Goal: Obtain resource: Obtain resource

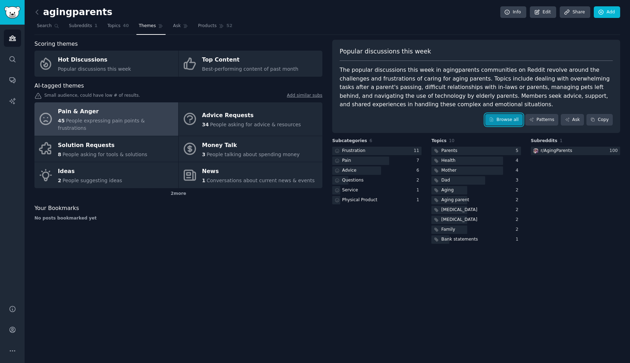
click at [502, 119] on link "Browse all" at bounding box center [504, 120] width 38 height 12
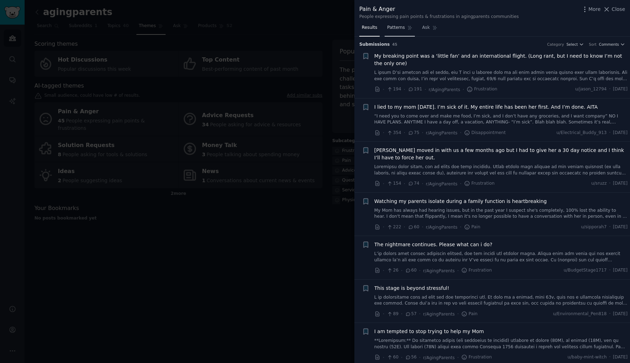
click at [393, 30] on span "Patterns" at bounding box center [396, 28] width 18 height 6
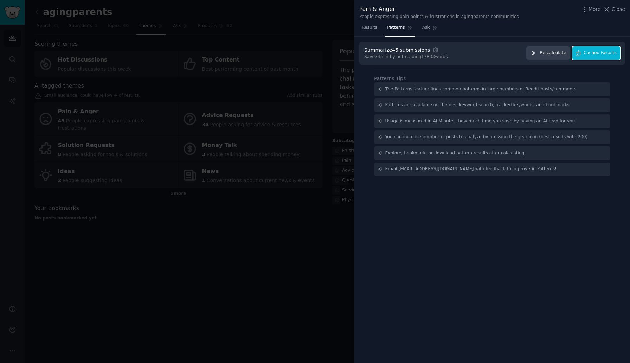
click at [599, 55] on span "Cached Results" at bounding box center [600, 53] width 33 height 6
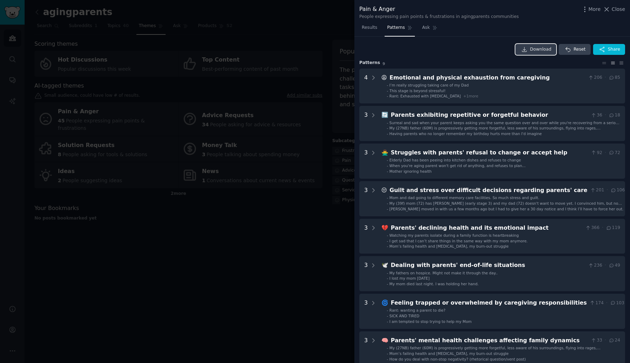
click at [534, 47] on span "Download" at bounding box center [540, 49] width 21 height 6
click at [288, 221] on div at bounding box center [315, 181] width 630 height 363
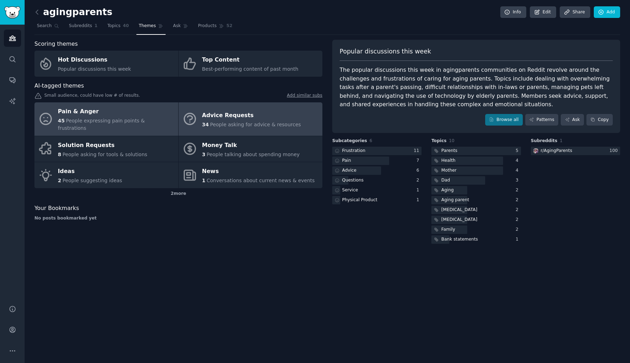
click at [214, 122] on span "People asking for advice & resources" at bounding box center [255, 125] width 91 height 6
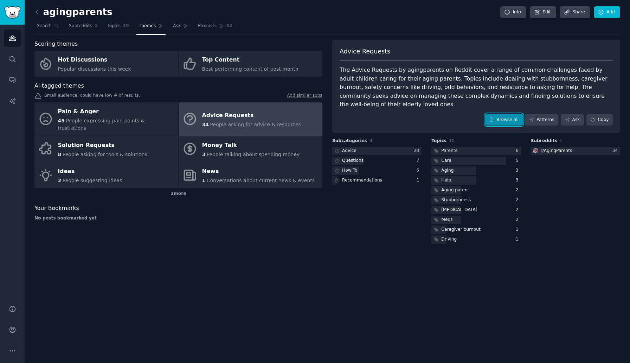
click at [504, 114] on link "Browse all" at bounding box center [504, 120] width 38 height 12
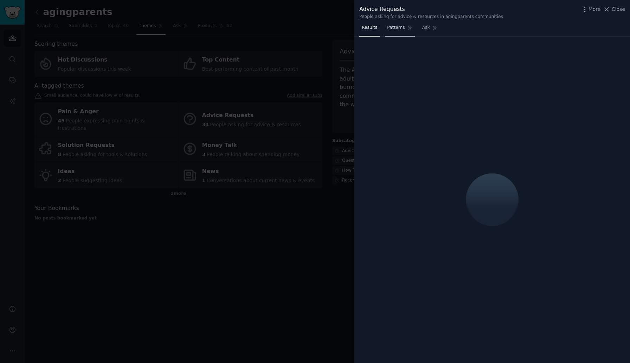
click at [401, 26] on span "Patterns" at bounding box center [396, 28] width 18 height 6
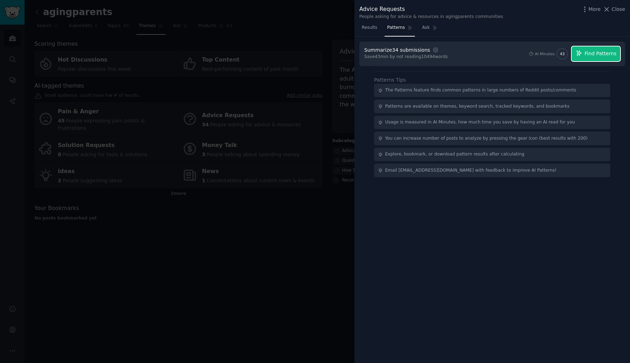
click at [591, 59] on button "Find Patterns" at bounding box center [596, 53] width 49 height 15
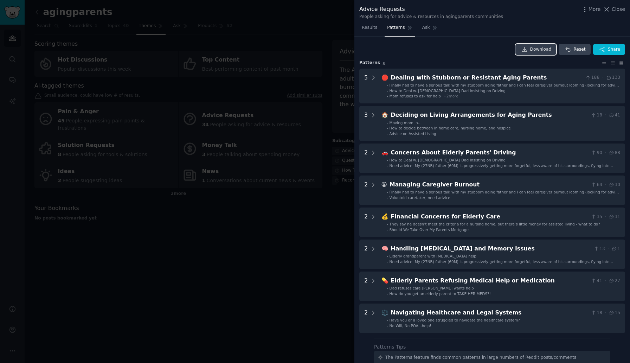
click at [538, 52] on span "Download" at bounding box center [540, 49] width 21 height 6
